Goal: Book appointment/travel/reservation

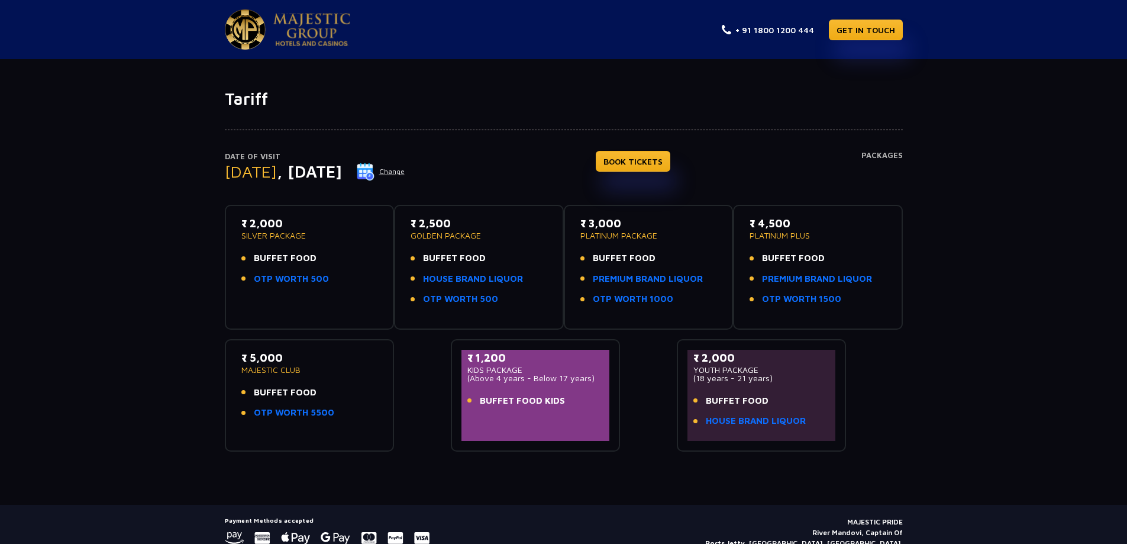
click at [405, 170] on button "Change" at bounding box center [380, 171] width 49 height 19
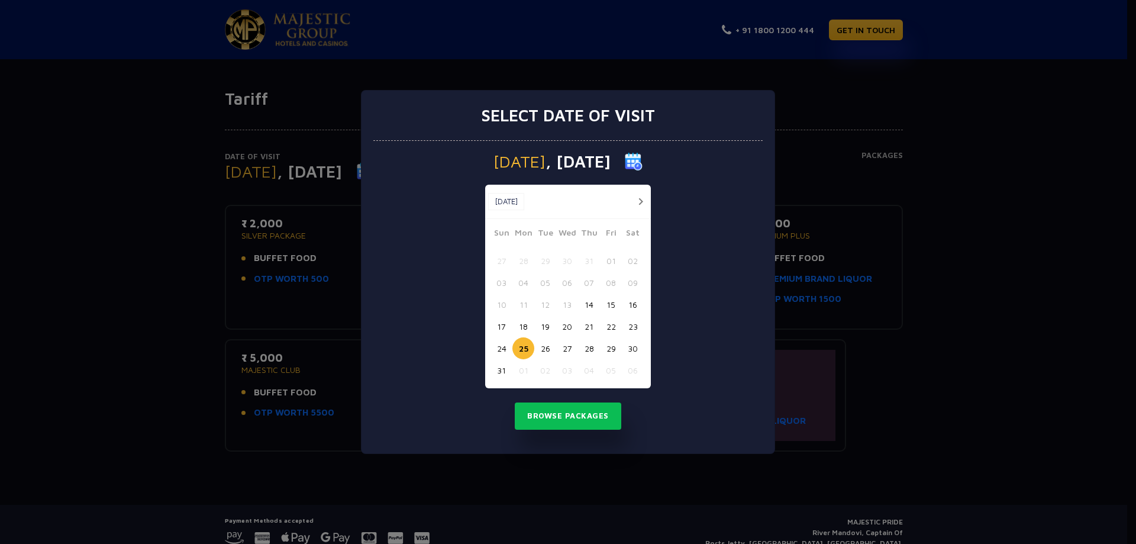
click at [506, 350] on button "24" at bounding box center [501, 348] width 22 height 22
click at [583, 423] on button "Browse Packages" at bounding box center [568, 415] width 106 height 27
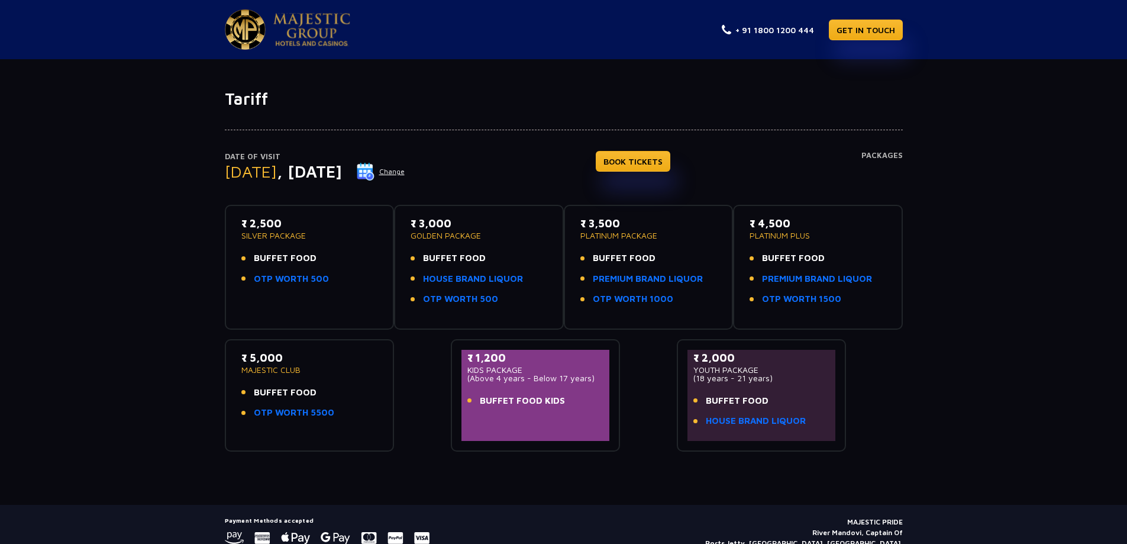
click at [405, 173] on button "Change" at bounding box center [380, 171] width 49 height 19
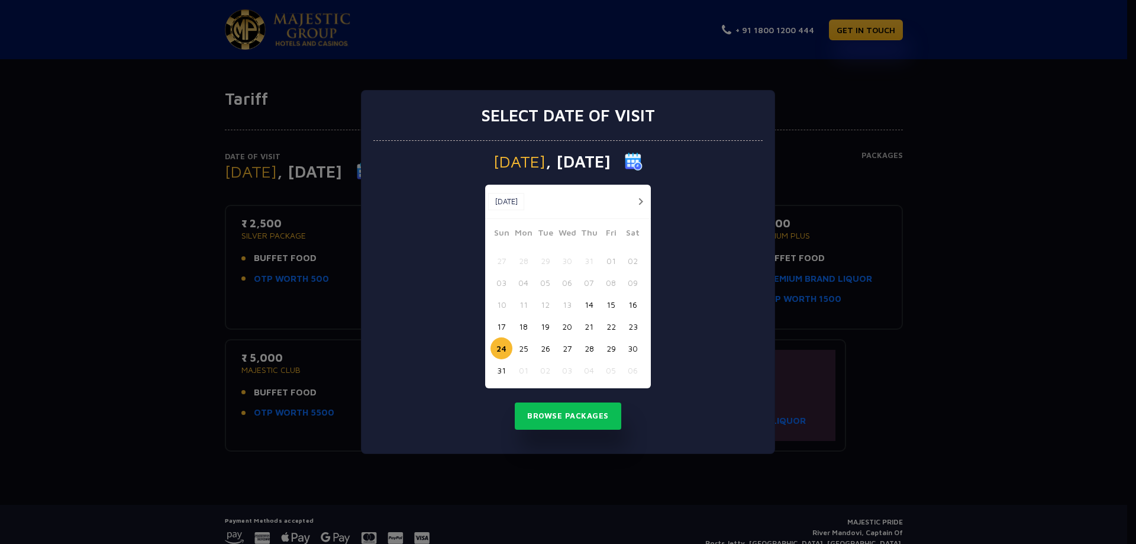
click at [526, 350] on button "25" at bounding box center [523, 348] width 22 height 22
click at [554, 412] on button "Browse Packages" at bounding box center [568, 415] width 106 height 27
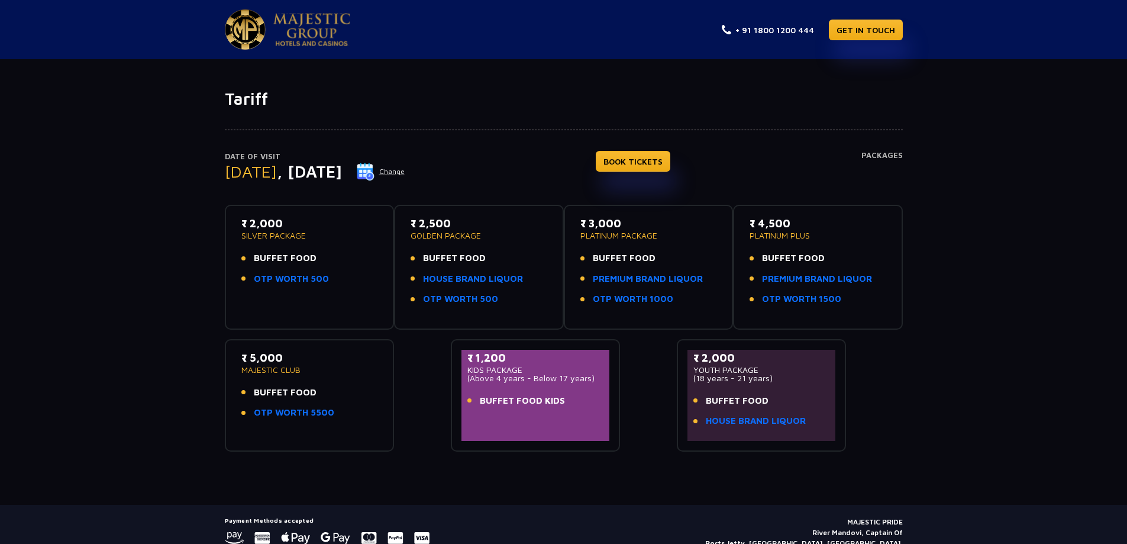
click at [405, 170] on button "Change" at bounding box center [380, 171] width 49 height 19
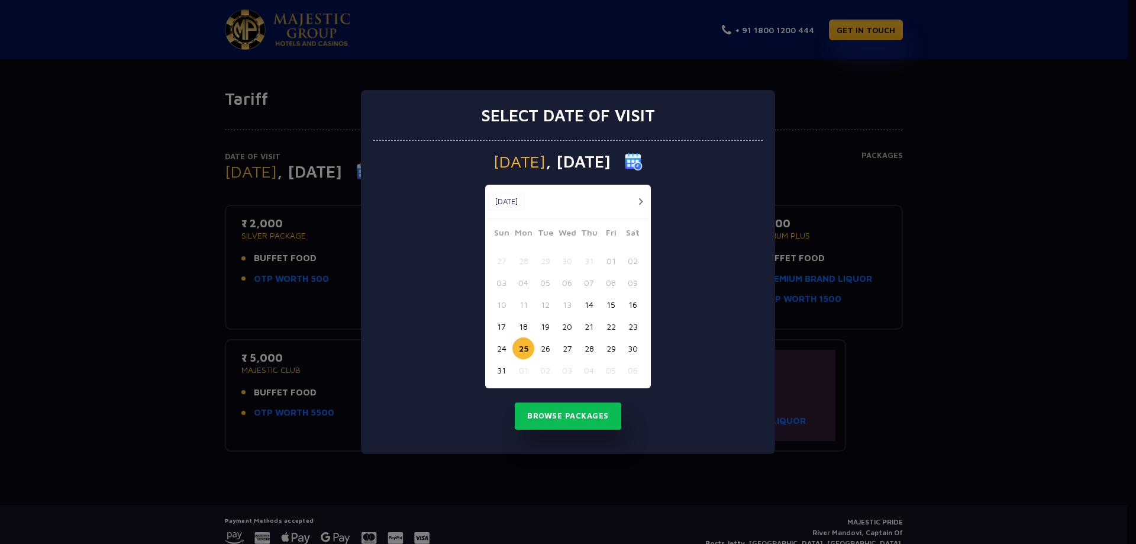
click at [503, 352] on button "24" at bounding box center [501, 348] width 22 height 22
click at [553, 423] on button "Browse Packages" at bounding box center [568, 415] width 106 height 27
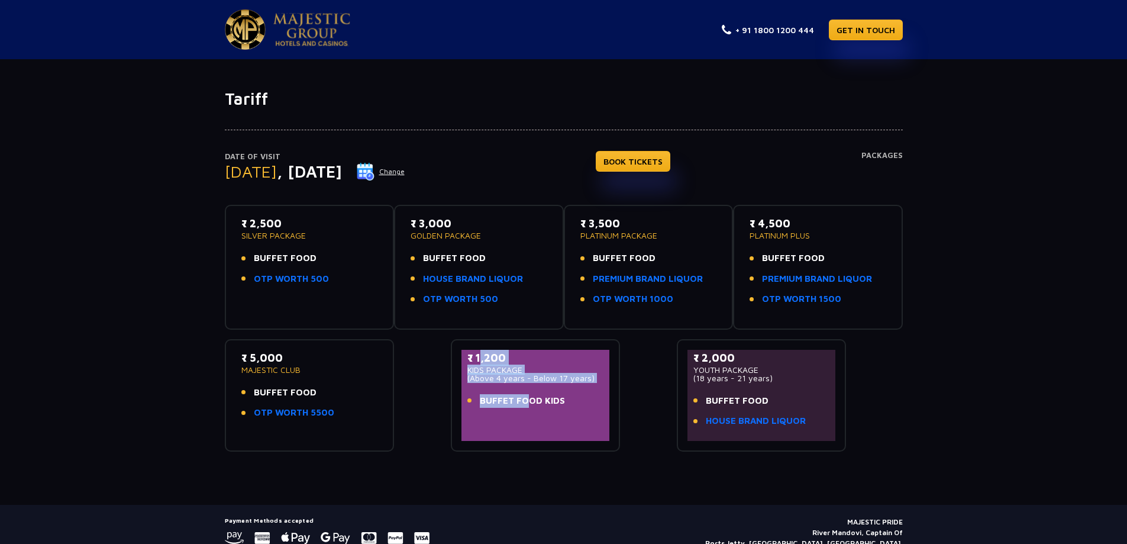
drag, startPoint x: 476, startPoint y: 354, endPoint x: 519, endPoint y: 425, distance: 83.1
click at [519, 425] on div "₹ 1,200 KIDS PACKAGE (Above 4 years - Below 17 years) BUFFET FOOD KIDS" at bounding box center [535, 395] width 148 height 91
click at [564, 424] on div "₹ 1,200 KIDS PACKAGE (Above 4 years - Below 17 years) BUFFET FOOD KIDS" at bounding box center [535, 395] width 148 height 91
click at [292, 222] on p "₹ 2,500" at bounding box center [309, 223] width 137 height 16
click at [284, 232] on p "SILVER PACKAGE" at bounding box center [309, 235] width 137 height 8
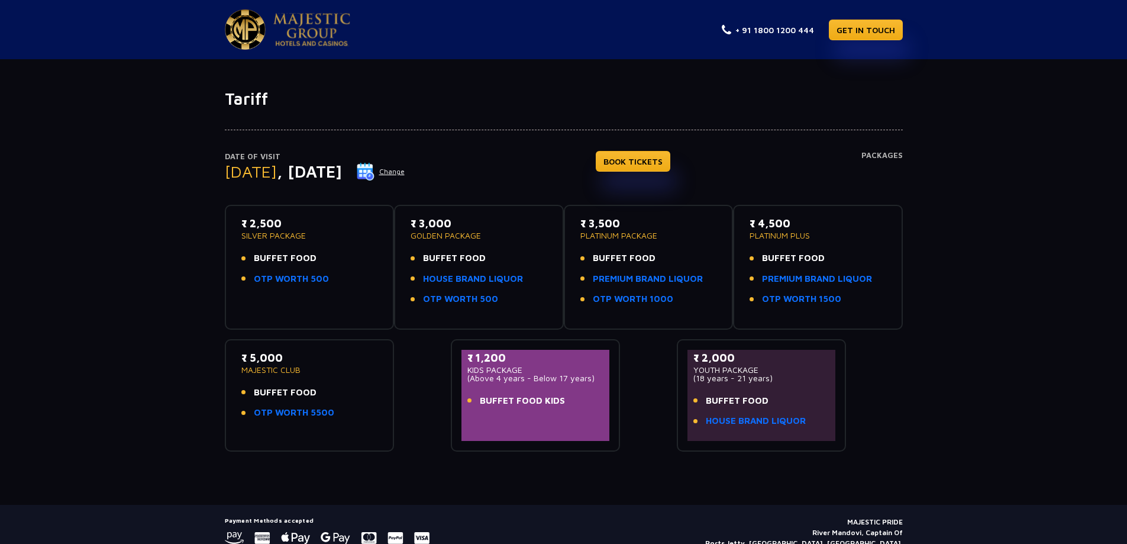
click at [294, 234] on p "SILVER PACKAGE" at bounding box center [309, 235] width 137 height 8
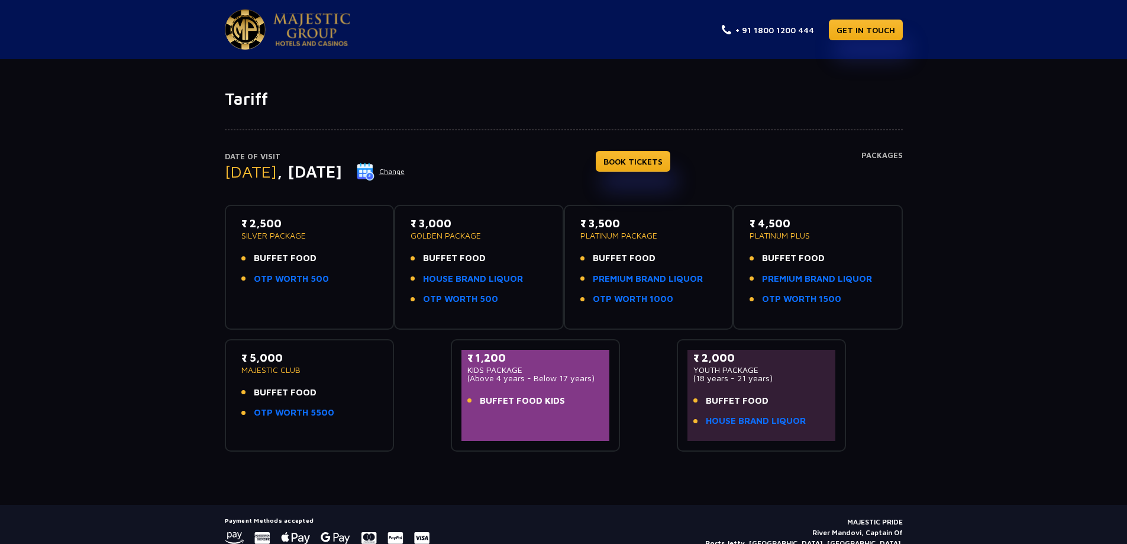
click at [294, 234] on p "SILVER PACKAGE" at bounding box center [309, 235] width 137 height 8
click at [892, 161] on h4 "Packages" at bounding box center [881, 172] width 41 height 43
click at [264, 290] on div "₹ 2,500 SILVER PACKAGE BUFFET FOOD OTP WORTH 500" at bounding box center [309, 253] width 137 height 77
click at [273, 250] on div "₹ 2,500 SILVER PACKAGE BUFFET FOOD OTP WORTH 500" at bounding box center [309, 253] width 137 height 77
click at [274, 231] on p "SILVER PACKAGE" at bounding box center [309, 235] width 137 height 8
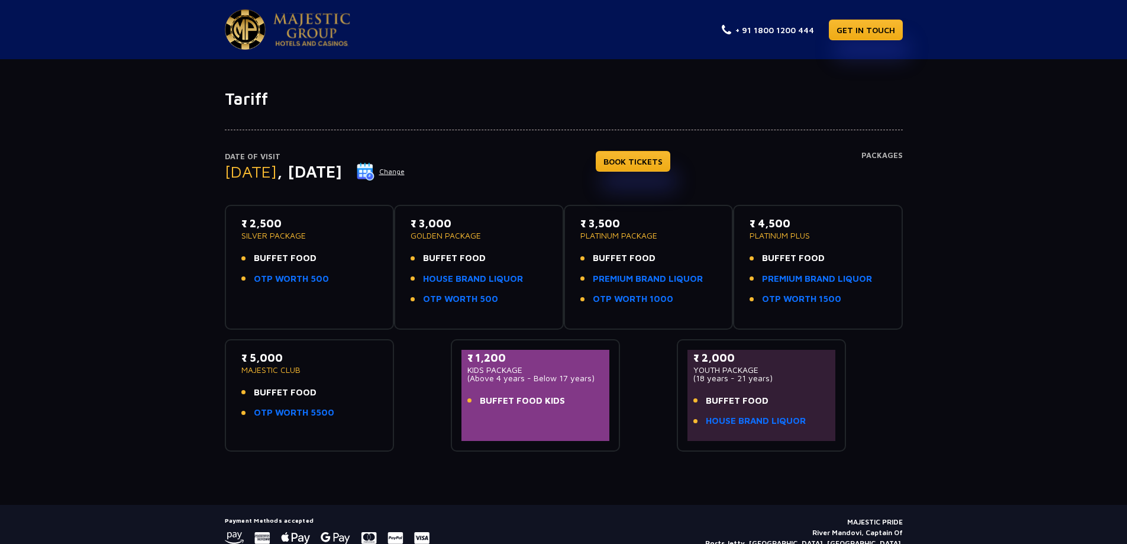
click at [274, 231] on p "SILVER PACKAGE" at bounding box center [309, 235] width 137 height 8
click at [282, 27] on img at bounding box center [311, 29] width 77 height 33
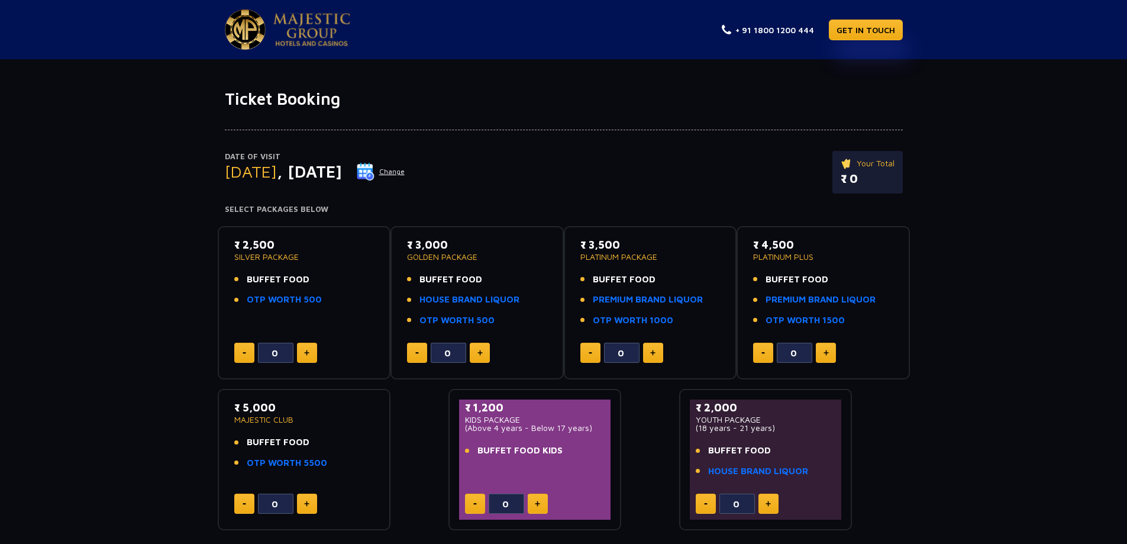
click at [311, 348] on button at bounding box center [307, 352] width 20 height 20
type input "3"
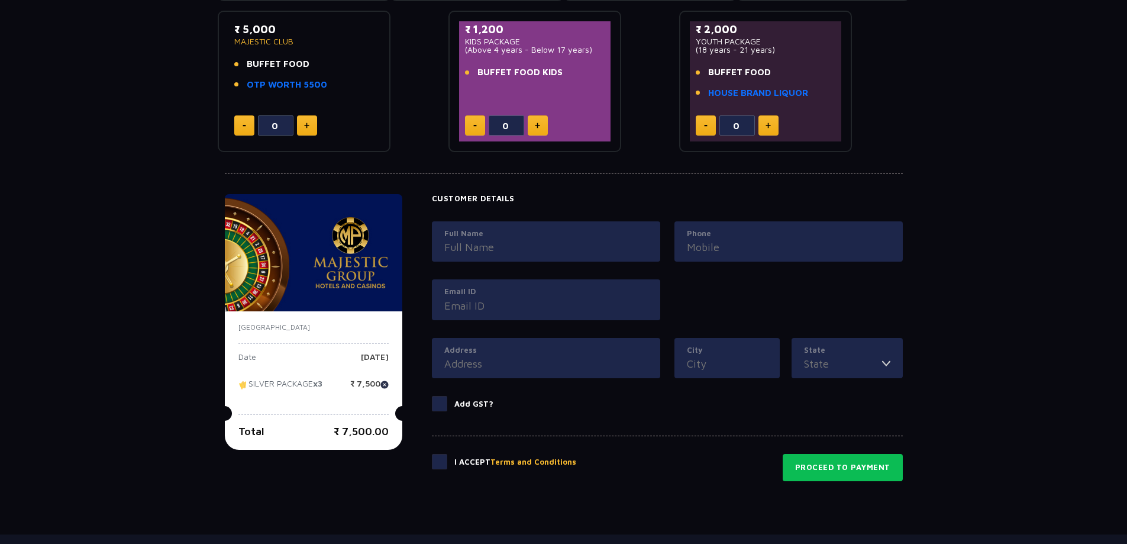
scroll to position [458, 0]
